Goal: Use online tool/utility: Utilize a website feature to perform a specific function

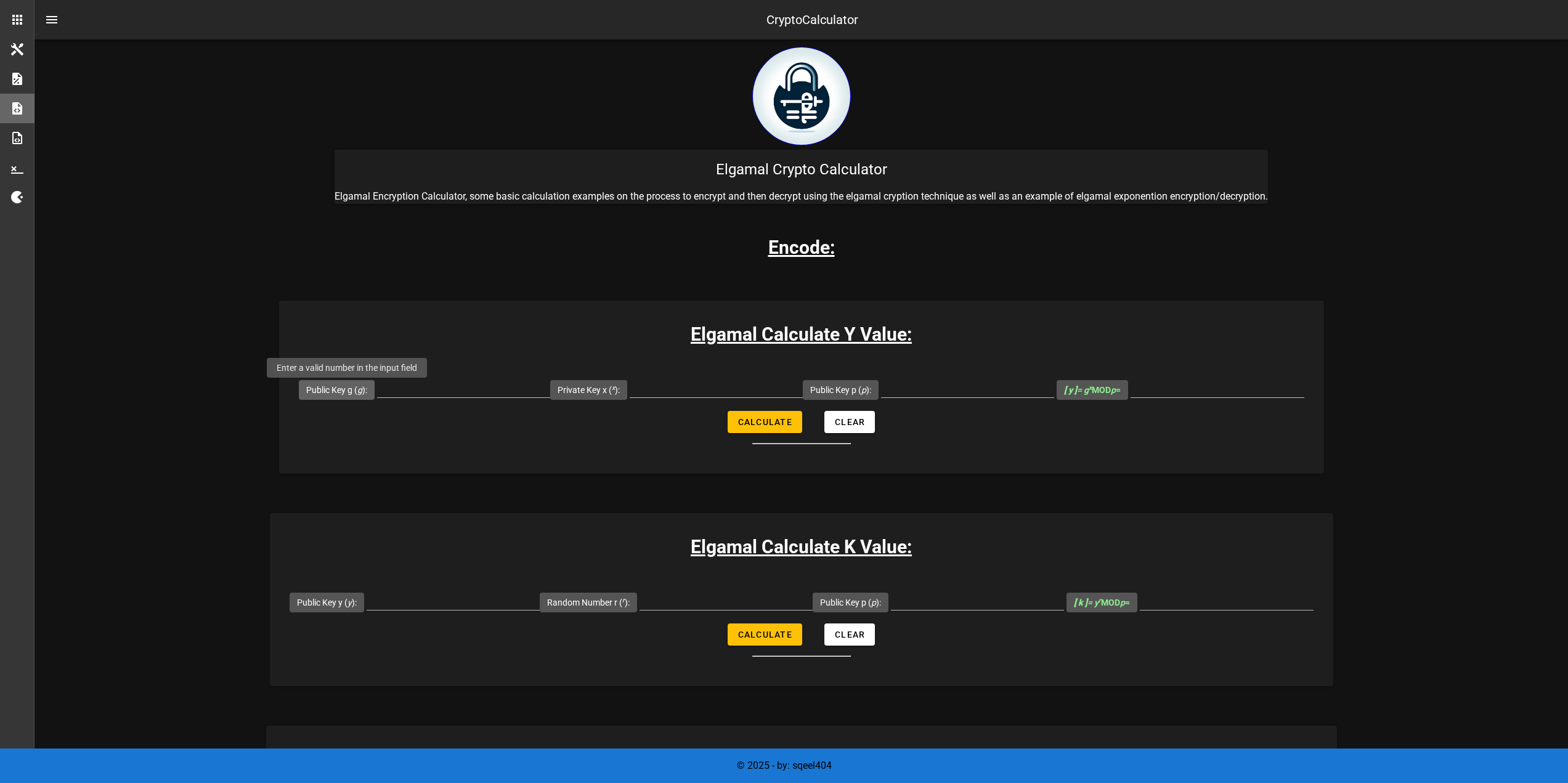
click at [364, 388] on label "Public Key g ( g ):" at bounding box center [336, 390] width 61 height 13
click at [377, 388] on input "Public Key g ( g ):" at bounding box center [464, 387] width 173 height 20
type input "9"
click at [695, 395] on input "Private Key x ( x ):" at bounding box center [716, 387] width 173 height 20
type input "10"
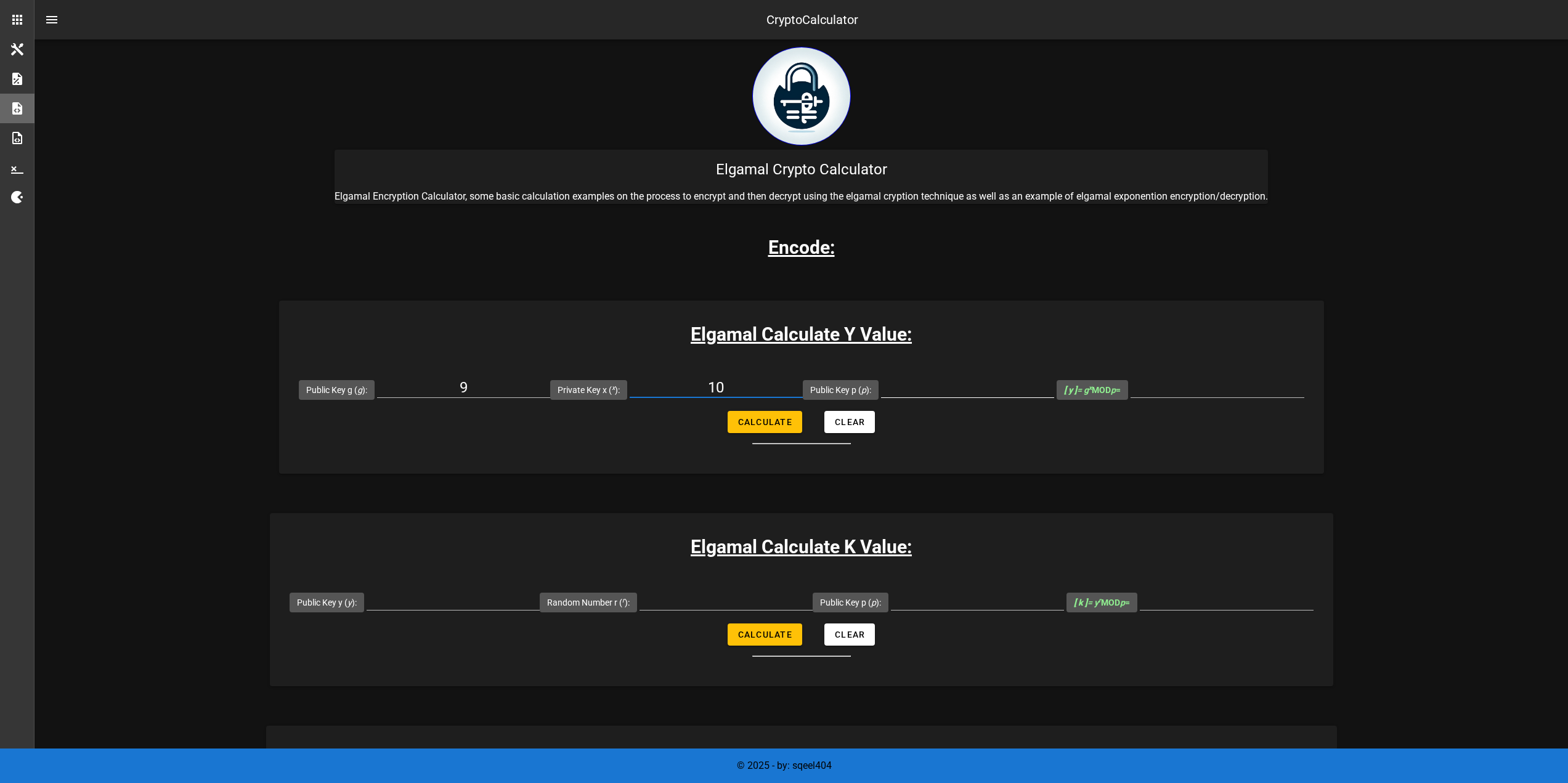
click at [953, 386] on input "Public Key p ( p ):" at bounding box center [967, 387] width 173 height 20
type input "19"
click at [1194, 393] on input "[ y ] = g x MOD p =" at bounding box center [1217, 387] width 174 height 20
click at [1190, 393] on input "[ y ] = g x MOD p =" at bounding box center [1217, 387] width 174 height 20
click at [744, 418] on span "Calculate" at bounding box center [764, 422] width 55 height 10
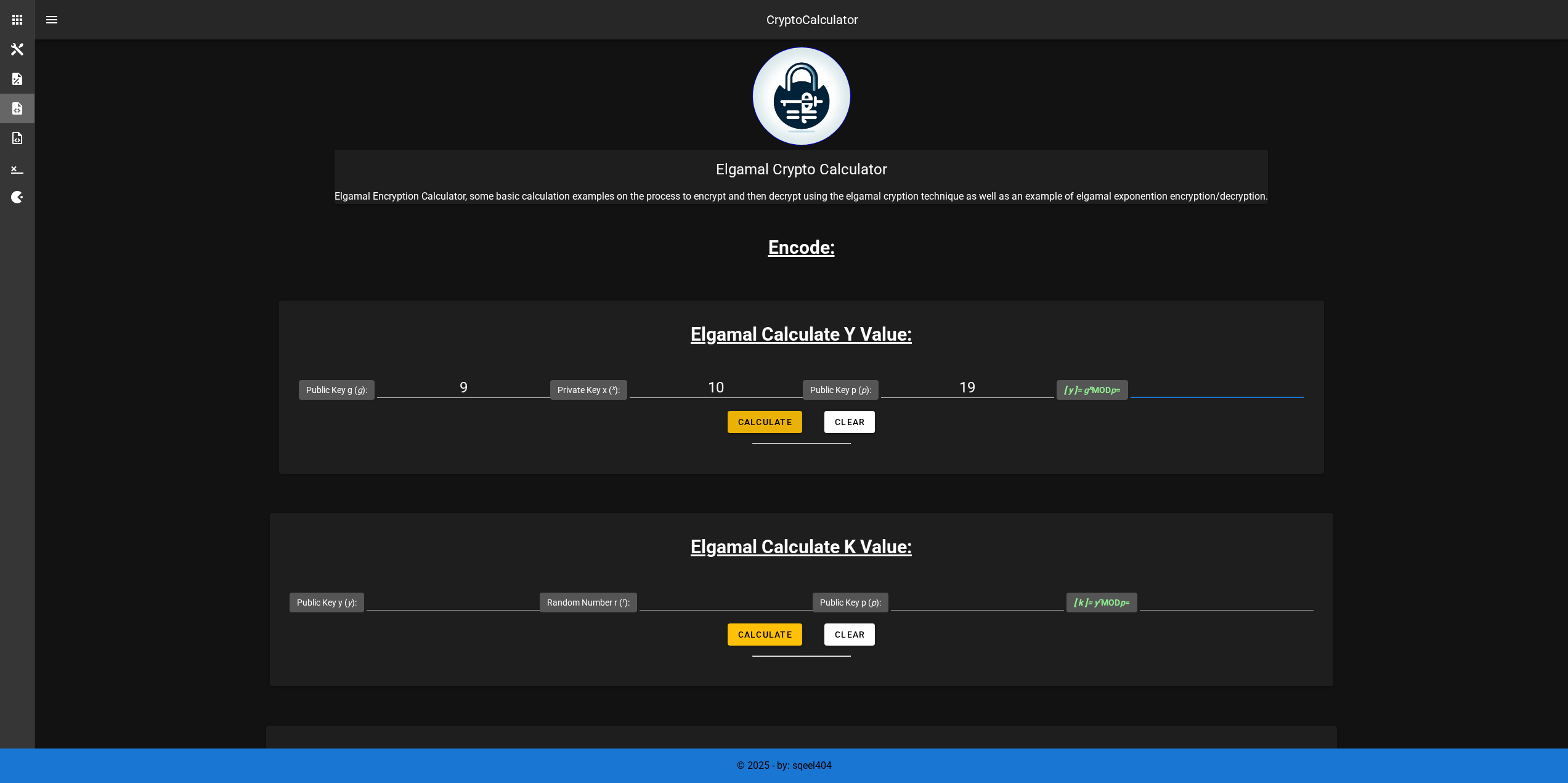
type input "9"
click at [451, 605] on input "Public Key y ( y ):" at bounding box center [453, 600] width 173 height 20
type input "9"
click at [688, 595] on input "Random Number r ( r ):" at bounding box center [726, 600] width 173 height 20
type input "10"
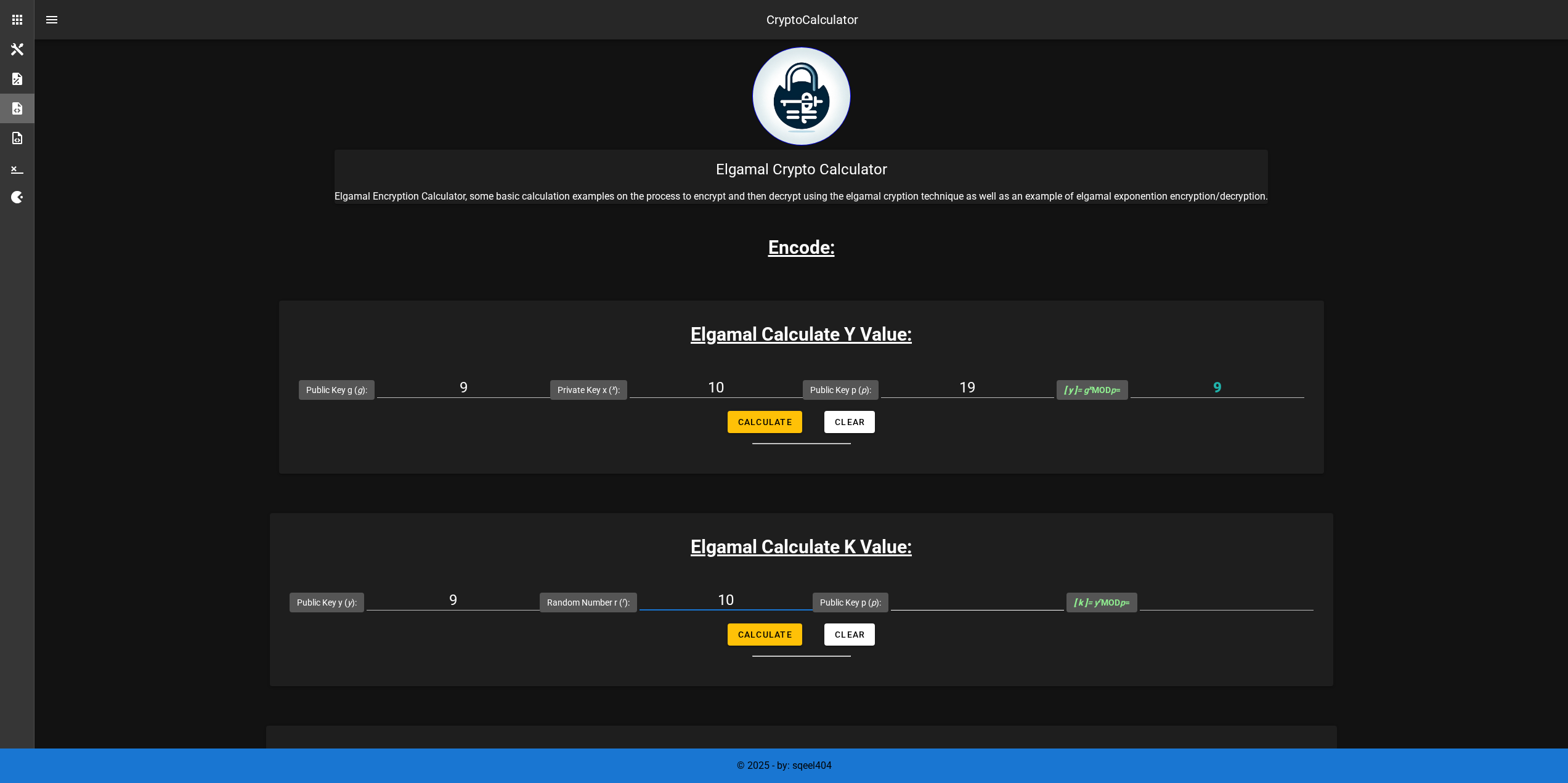
click at [935, 602] on input "Public Key p ( p ):" at bounding box center [977, 600] width 173 height 20
type input "19"
click at [780, 633] on span "Calculate" at bounding box center [764, 634] width 55 height 10
type input "9"
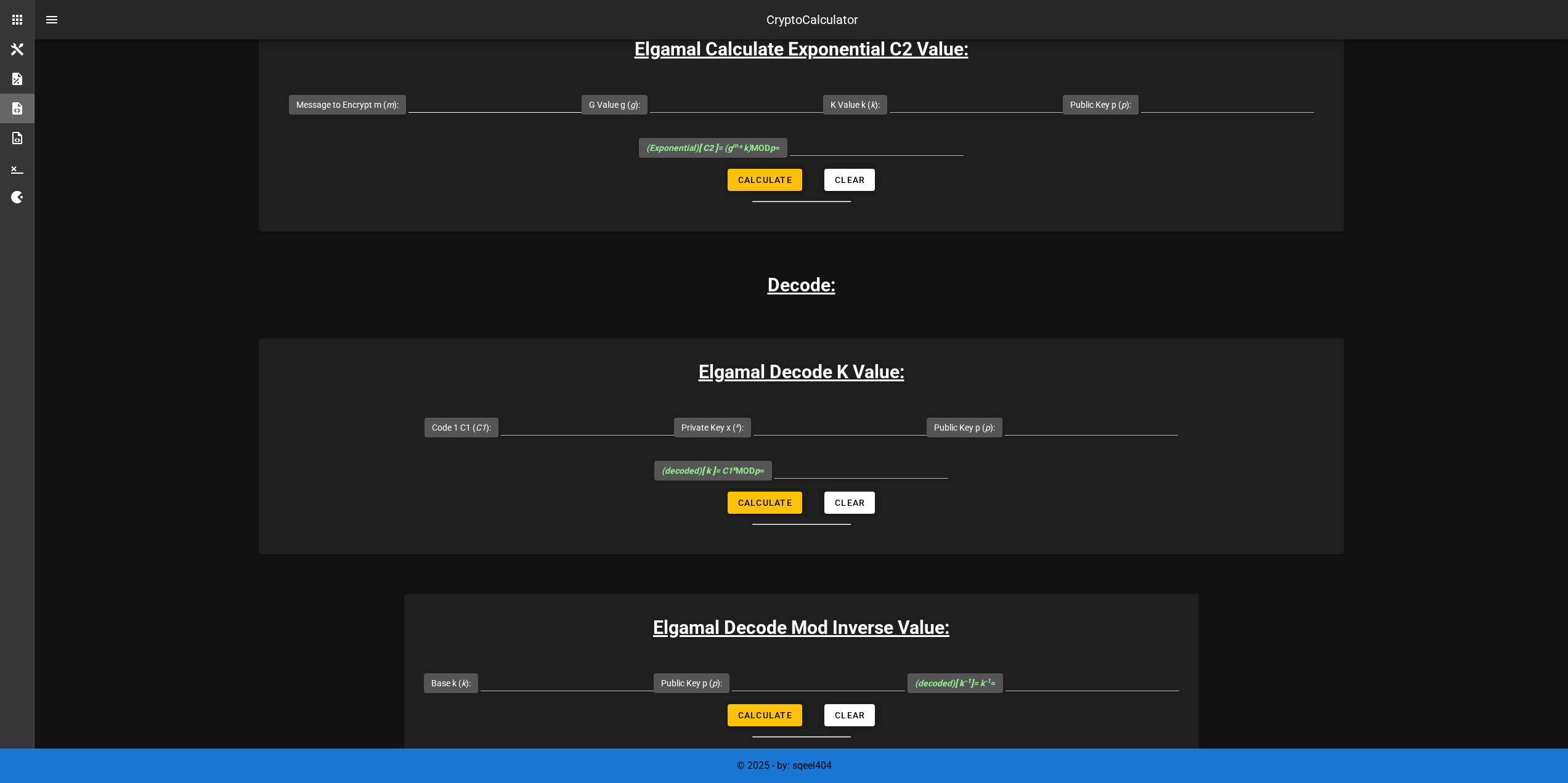
scroll to position [1293, 0]
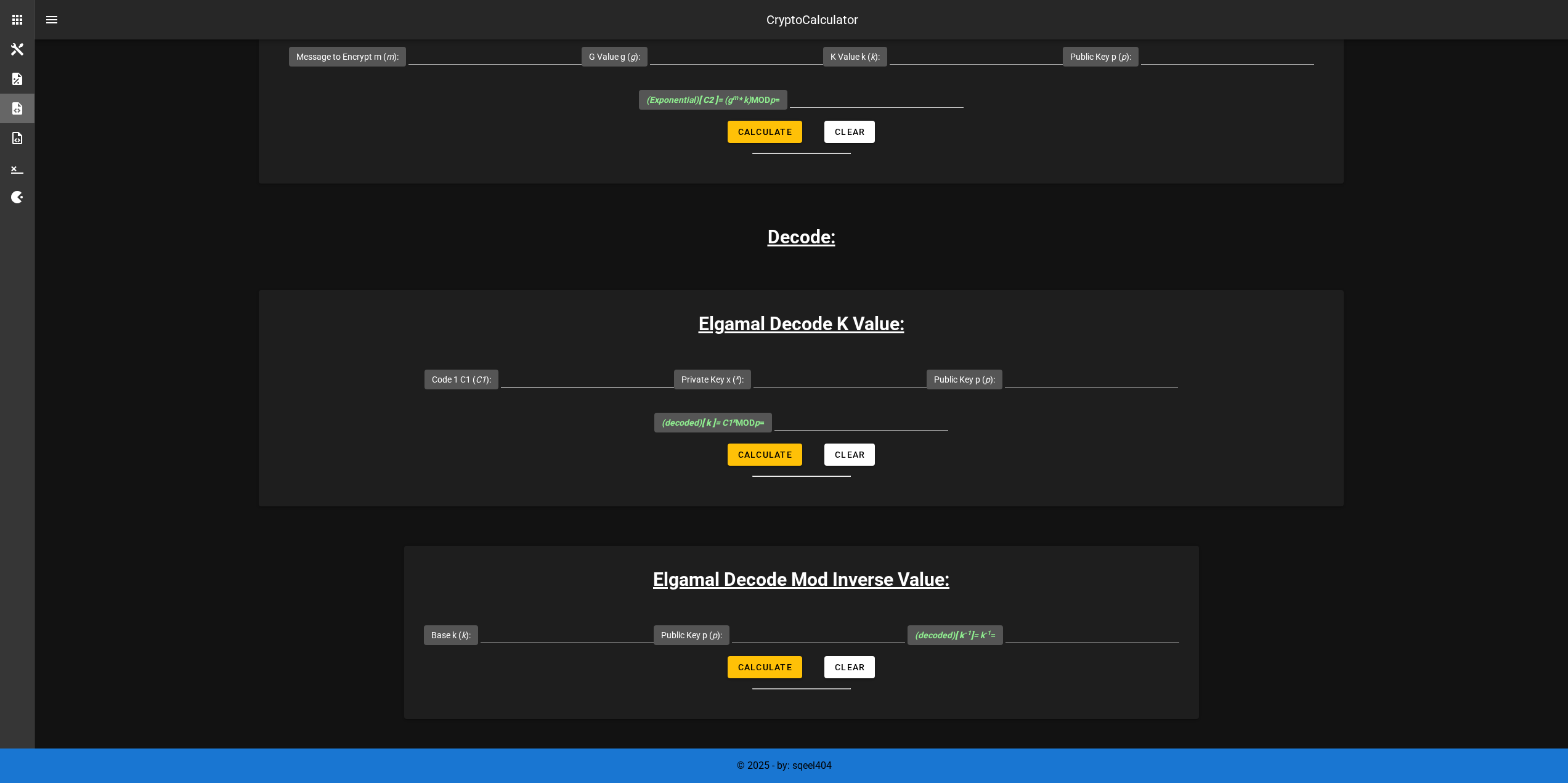
click at [501, 367] on input "Code 1 C1 ( C1 ):" at bounding box center [587, 377] width 173 height 20
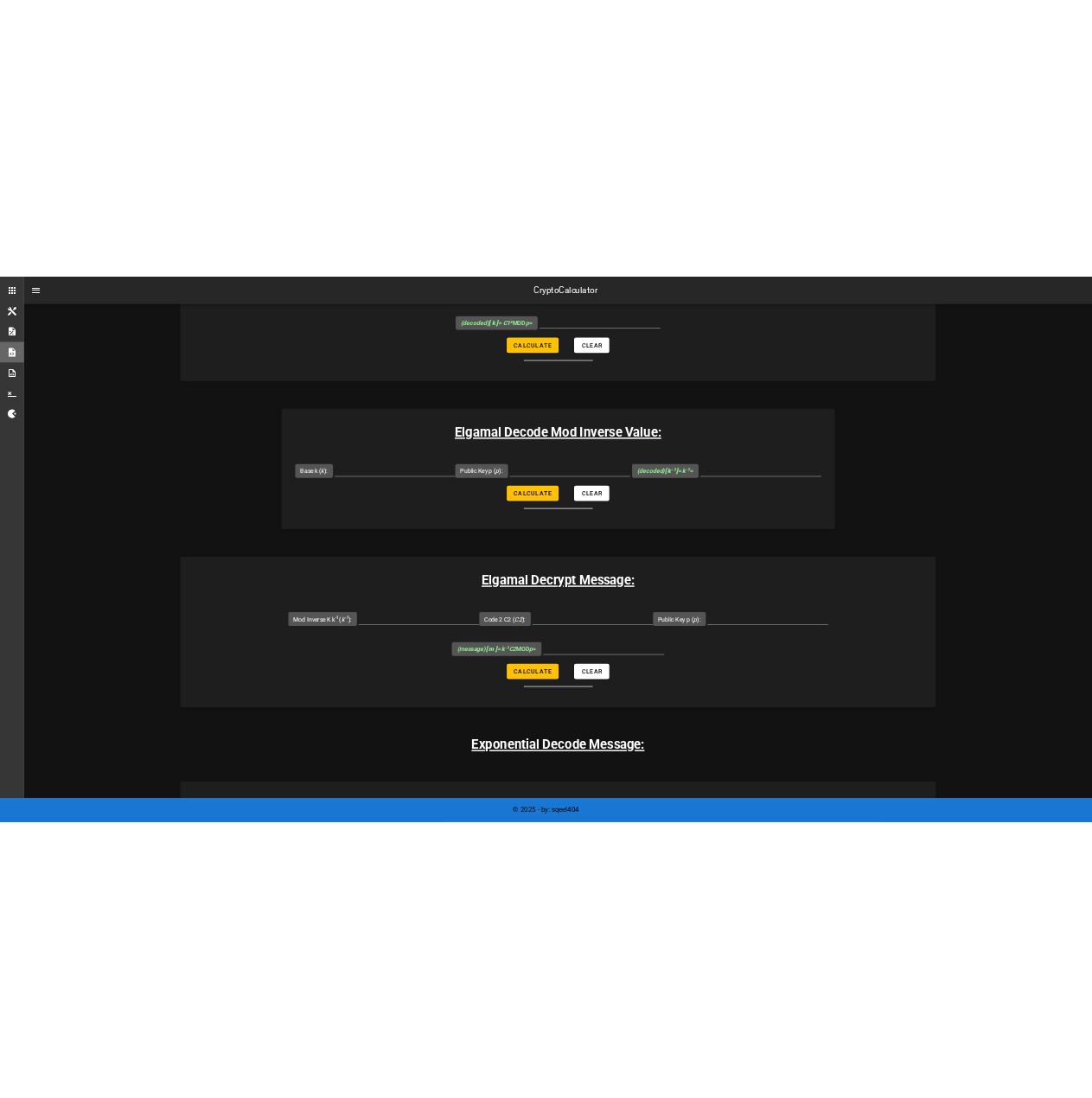
scroll to position [2248, 0]
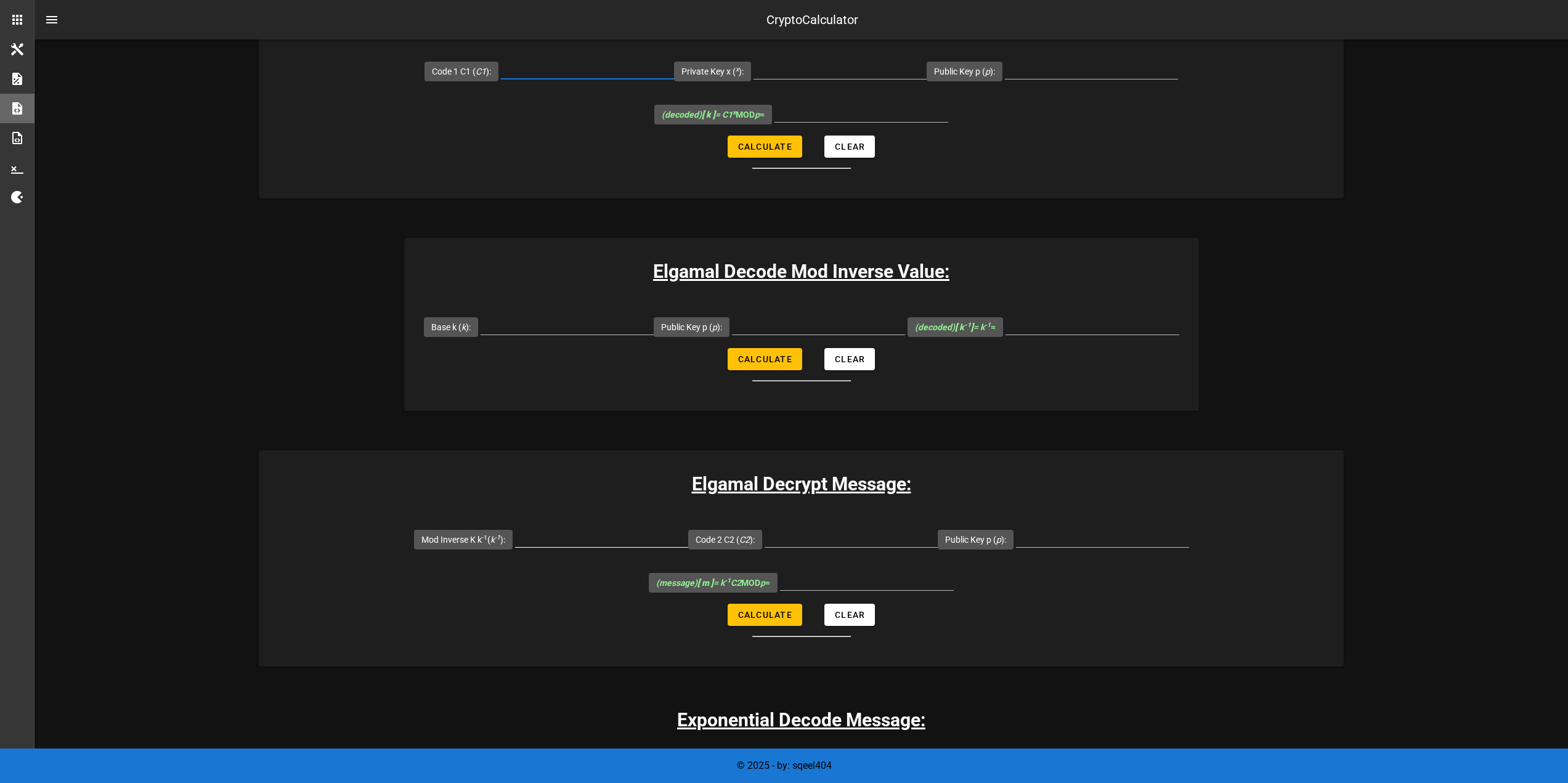
click at [576, 527] on input "Mod Inverse [PERSON_NAME] -1 ( k -1 ):" at bounding box center [601, 537] width 173 height 20
